Goal: Check status

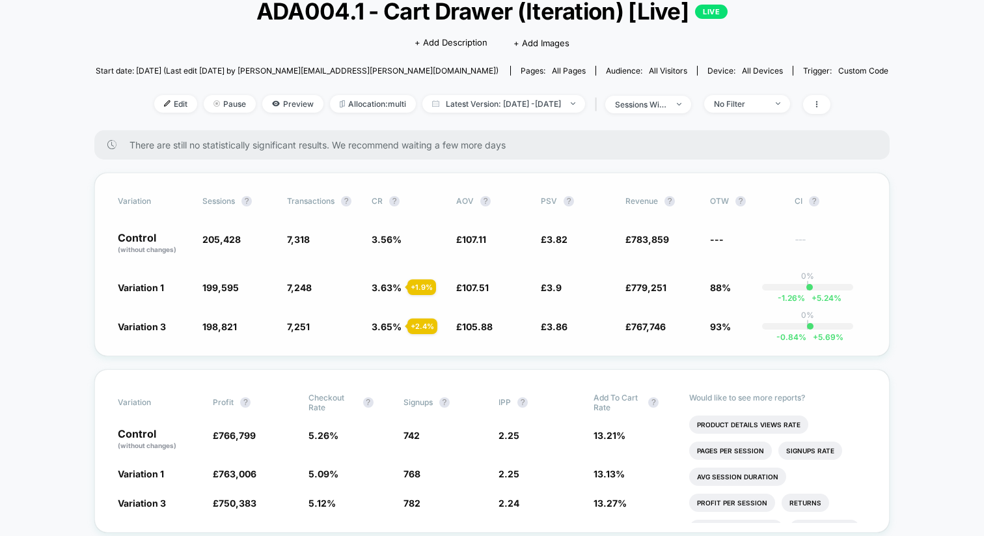
scroll to position [89, 0]
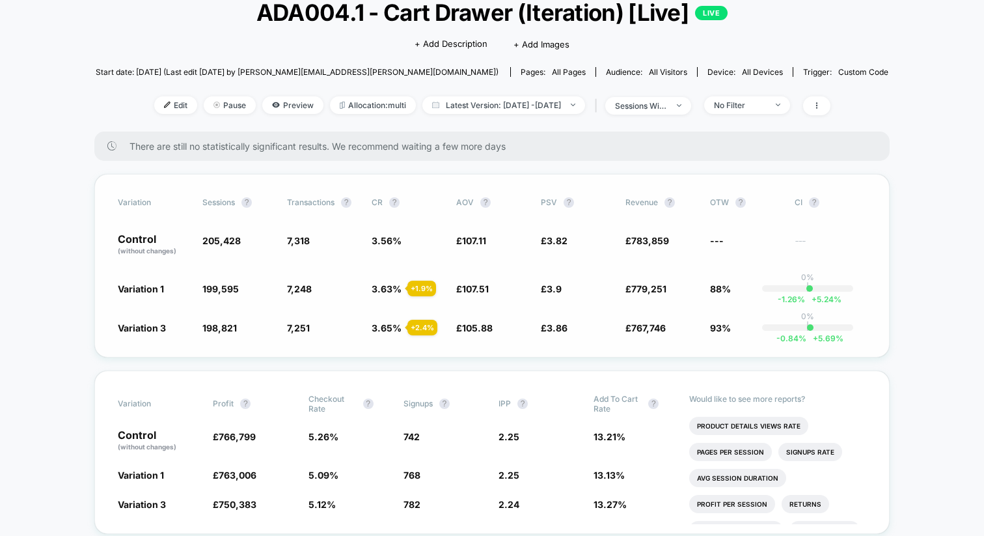
click at [212, 241] on span "205,428" at bounding box center [221, 240] width 38 height 11
copy span "205,428"
click at [221, 288] on span "199,595" at bounding box center [220, 288] width 36 height 11
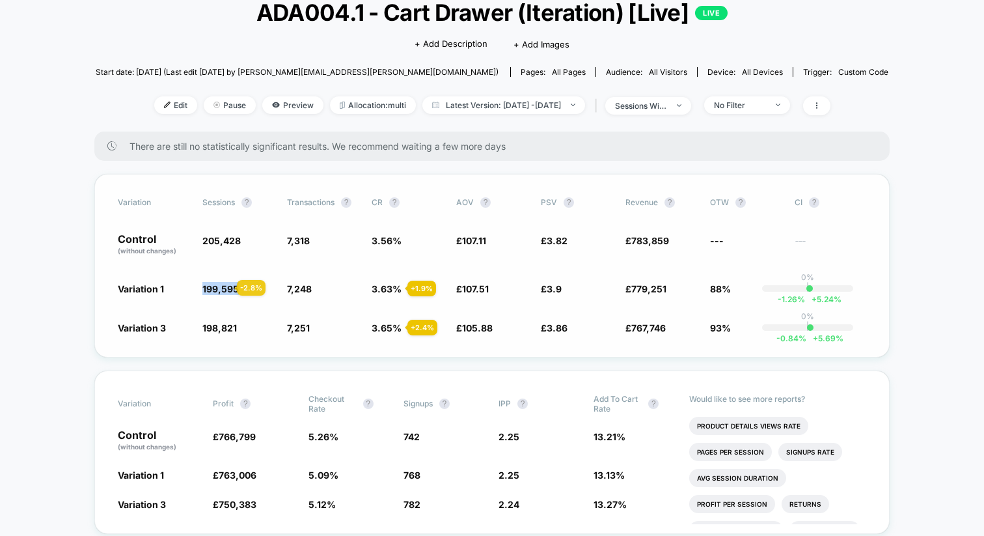
copy span "199,595"
click at [223, 331] on span "198,821" at bounding box center [219, 327] width 34 height 11
copy span "198,821"
click at [303, 240] on span "7,318" at bounding box center [298, 240] width 23 height 11
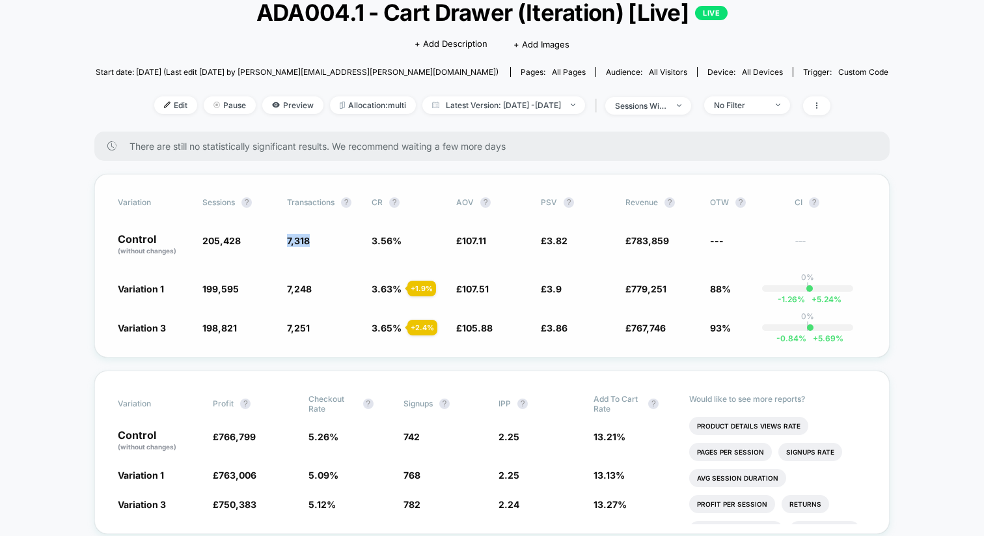
click at [303, 240] on span "7,318" at bounding box center [298, 240] width 23 height 11
copy span "7,318"
click at [302, 290] on span "7,248" at bounding box center [299, 288] width 25 height 11
copy span "7,248"
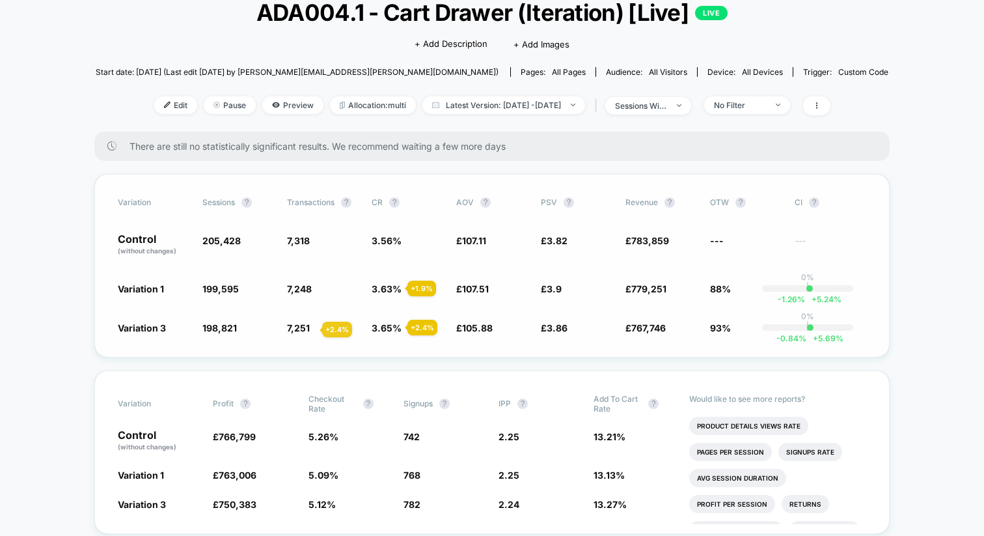
click at [307, 329] on span "7,251" at bounding box center [298, 327] width 23 height 11
copy span "7,251"
click at [476, 325] on span "105.88" at bounding box center [477, 327] width 31 height 11
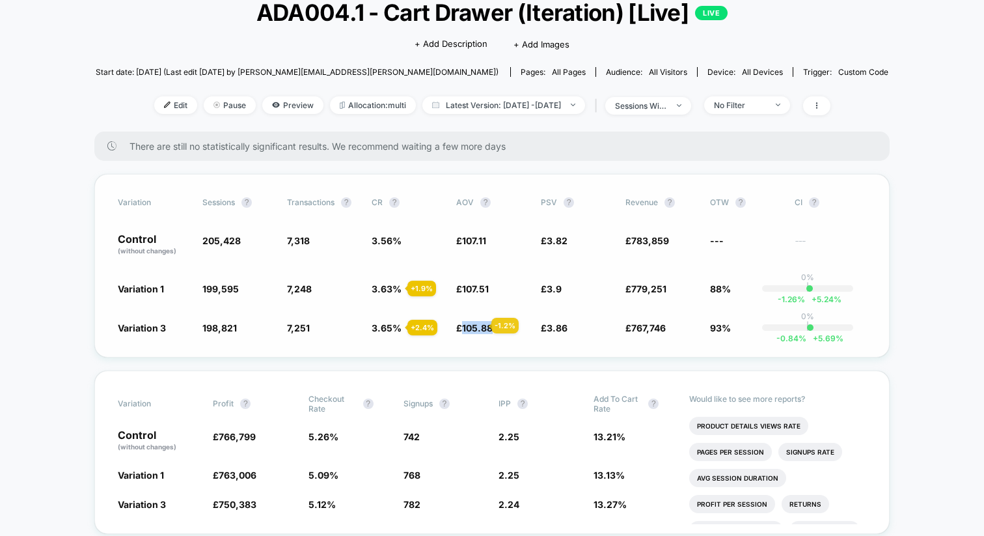
copy span "105.88"
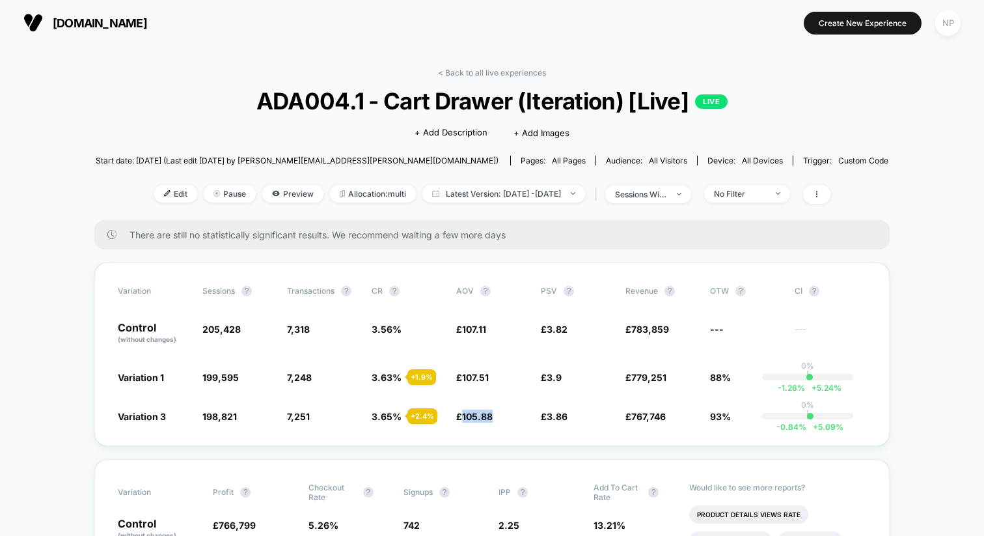
click at [951, 27] on div "NP" at bounding box center [947, 22] width 25 height 25
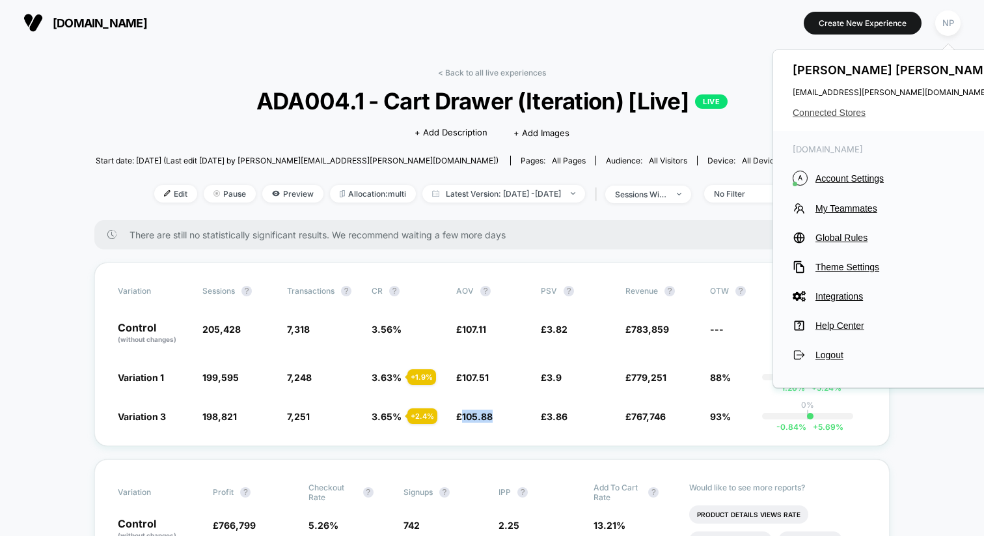
click at [840, 113] on span "Connected Stores" at bounding box center [896, 112] width 206 height 10
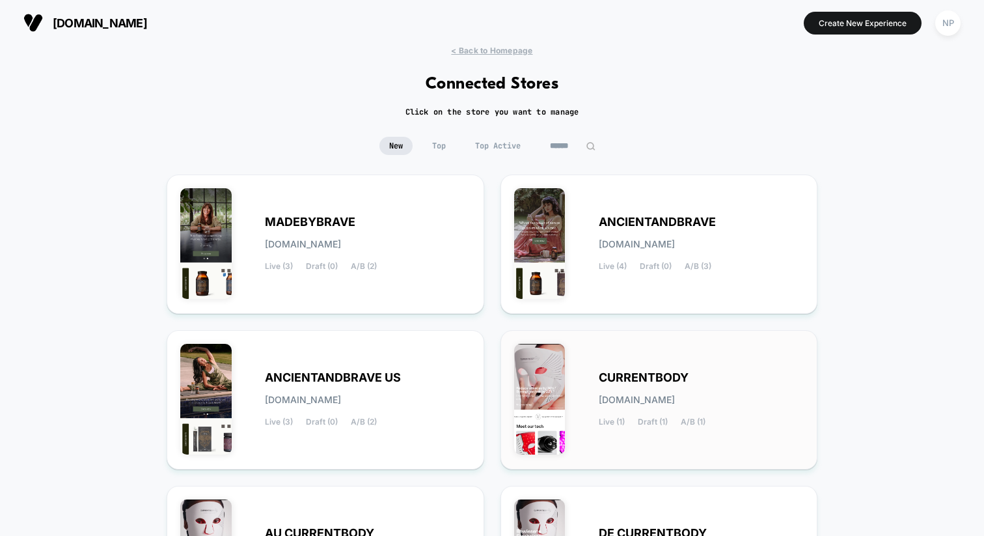
click at [583, 344] on div "CURRENTBODY [DOMAIN_NAME] Live (1) Draft (1) A/B (1)" at bounding box center [659, 400] width 290 height 112
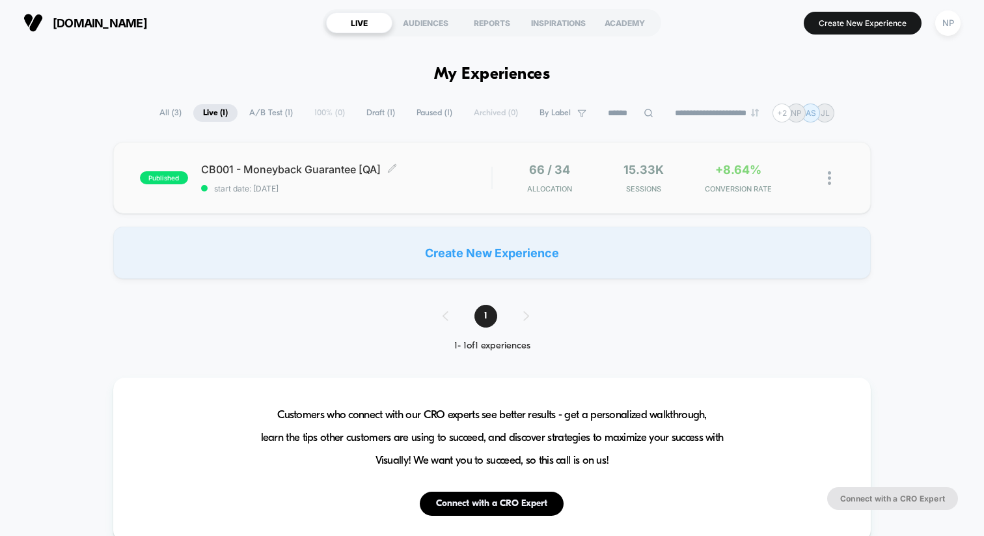
click at [454, 188] on span "start date: [DATE]" at bounding box center [346, 189] width 290 height 10
click at [944, 21] on div "NP" at bounding box center [947, 22] width 25 height 25
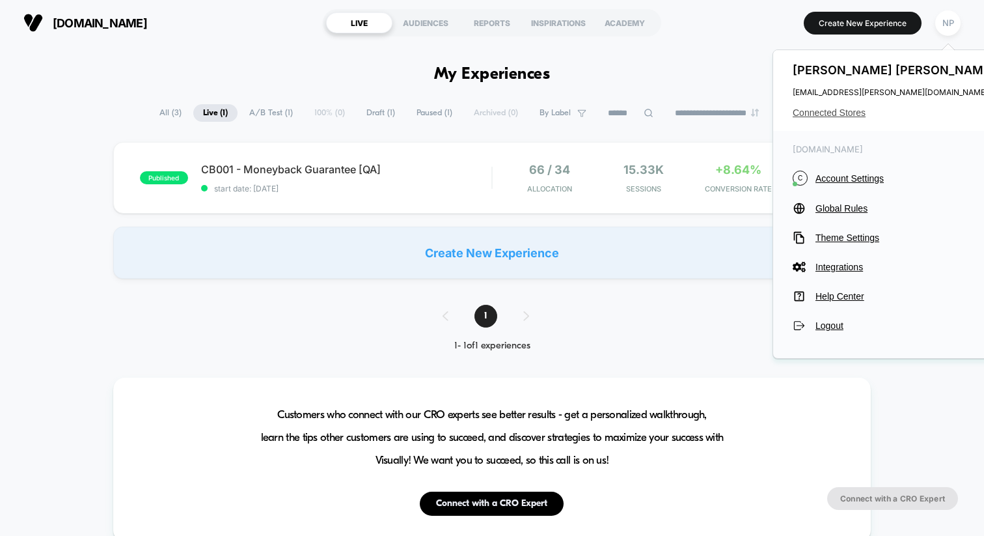
click at [833, 111] on span "Connected Stores" at bounding box center [896, 112] width 206 height 10
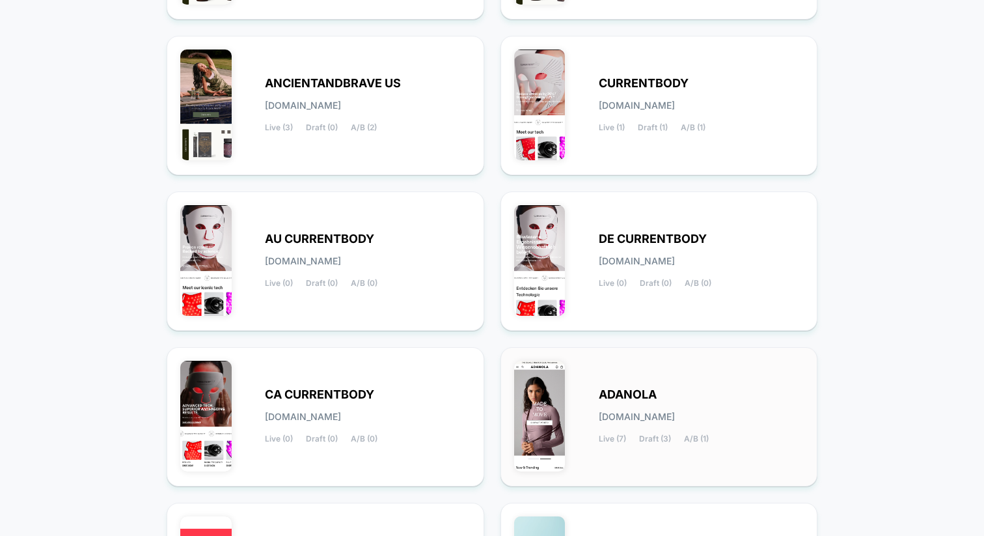
click at [555, 429] on img at bounding box center [539, 416] width 51 height 111
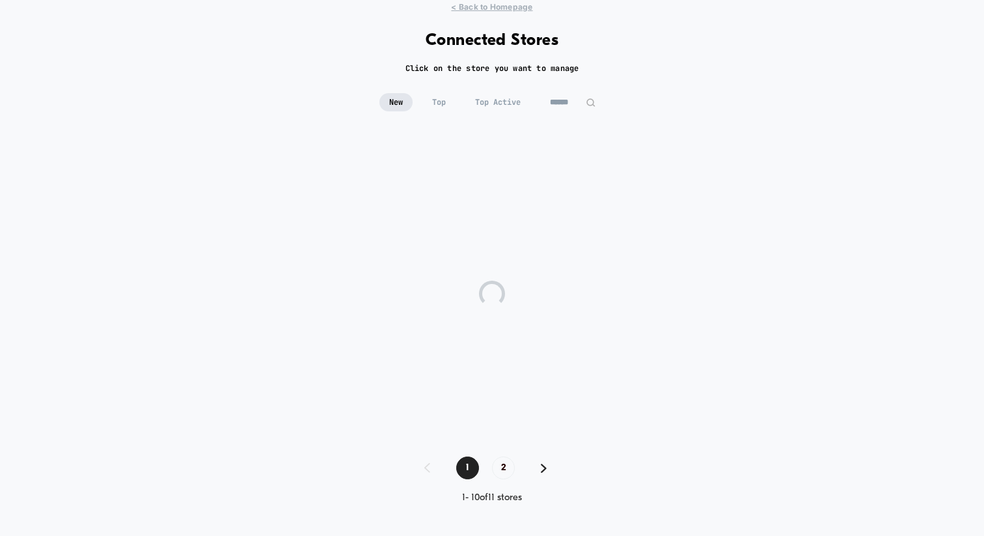
scroll to position [43, 0]
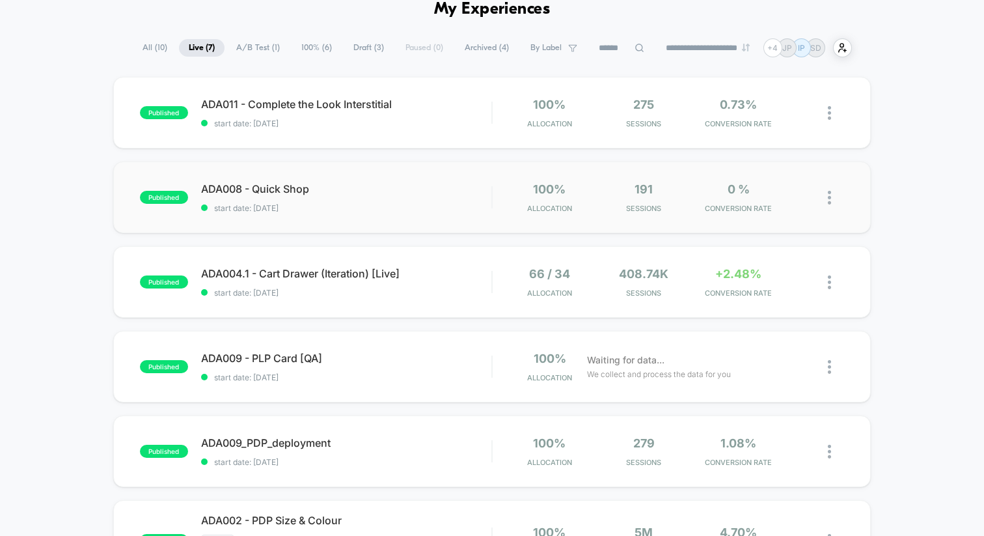
scroll to position [68, 0]
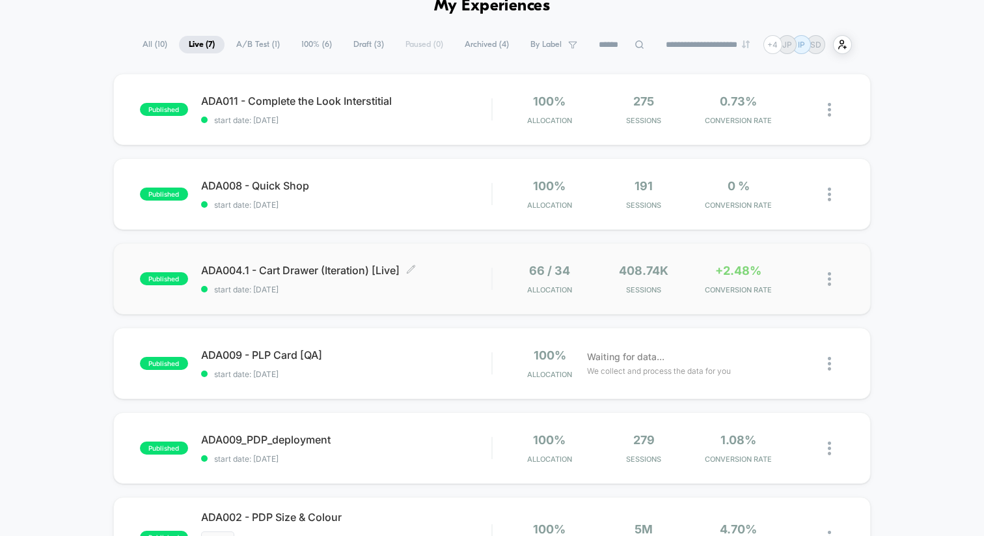
click at [461, 267] on span "ADA004.1 - Cart Drawer (Iteration) [Live] Click to edit experience details" at bounding box center [346, 270] width 290 height 13
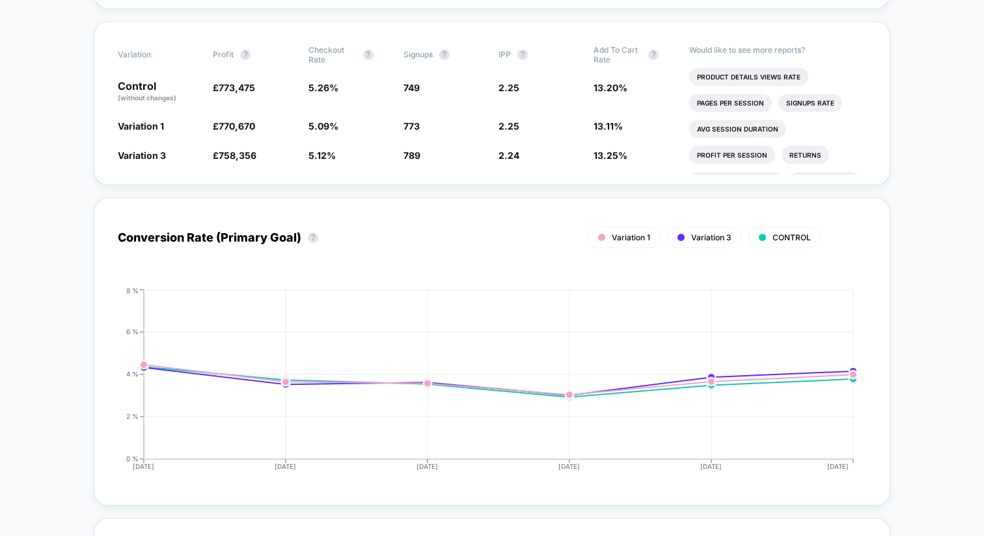
scroll to position [425, 0]
